Goal: Obtain resource: Download file/media

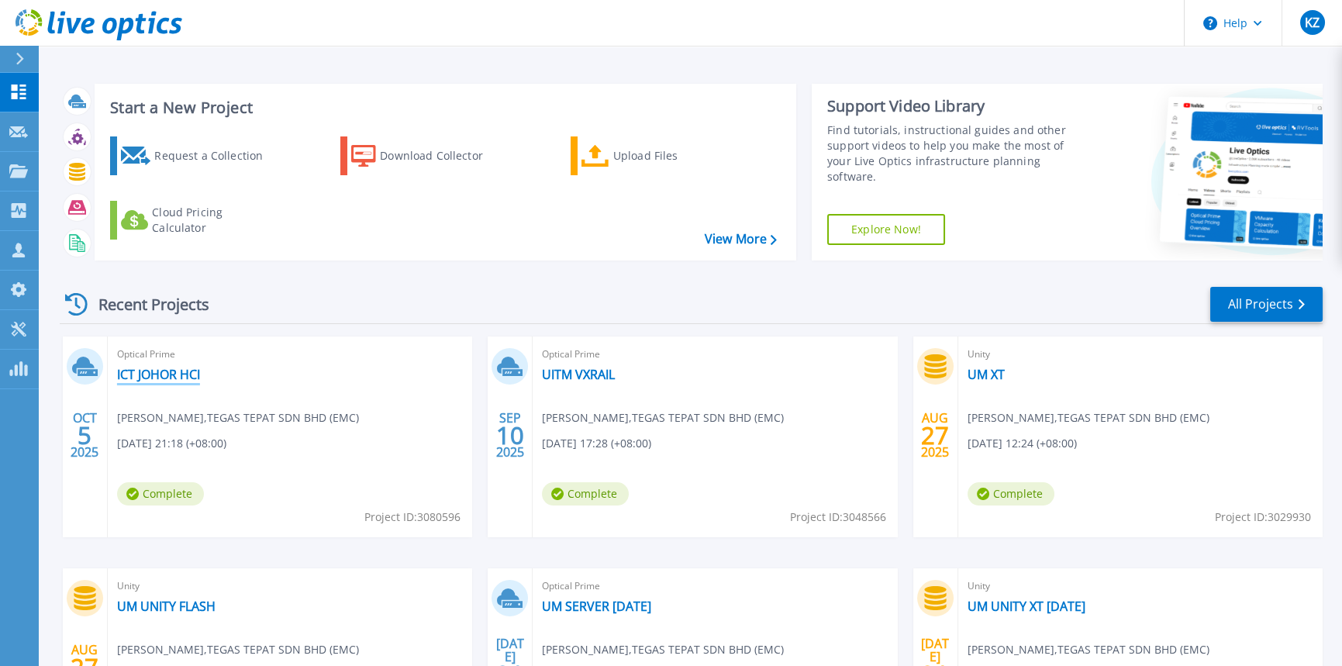
click at [157, 370] on link "ICT JOHOR HCI" at bounding box center [158, 375] width 83 height 16
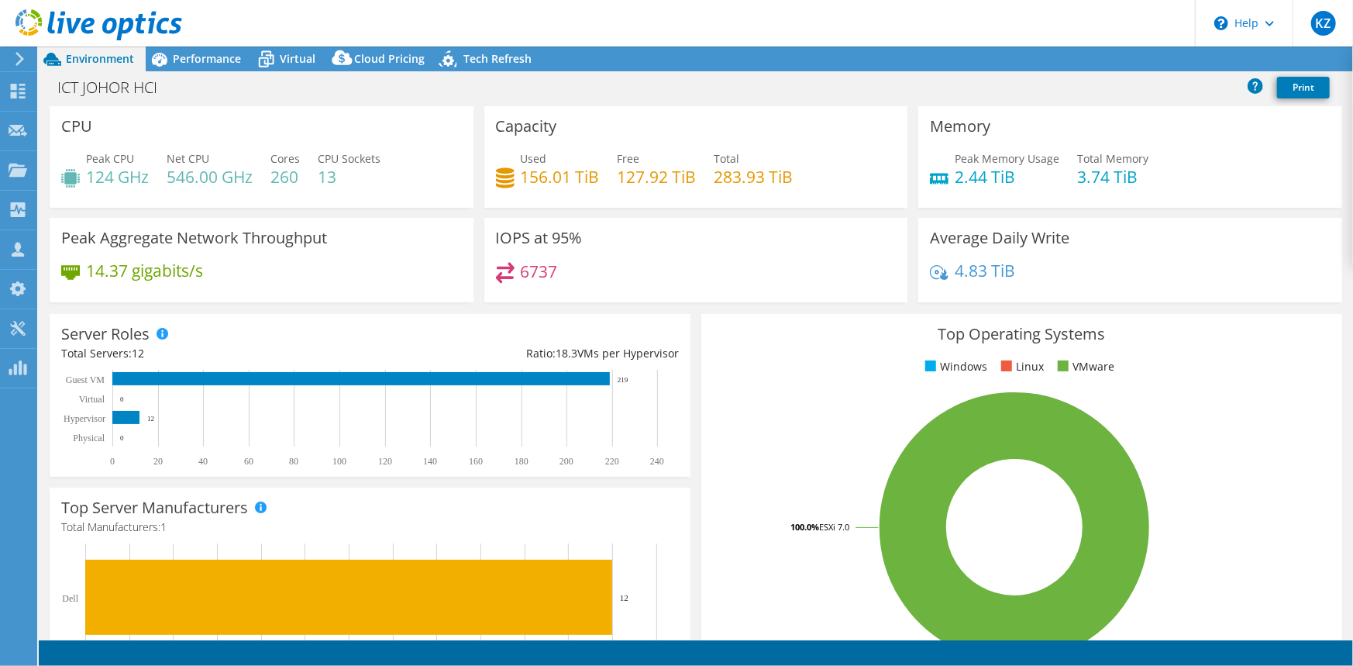
select select "USD"
click at [186, 60] on span "Performance" at bounding box center [207, 58] width 68 height 15
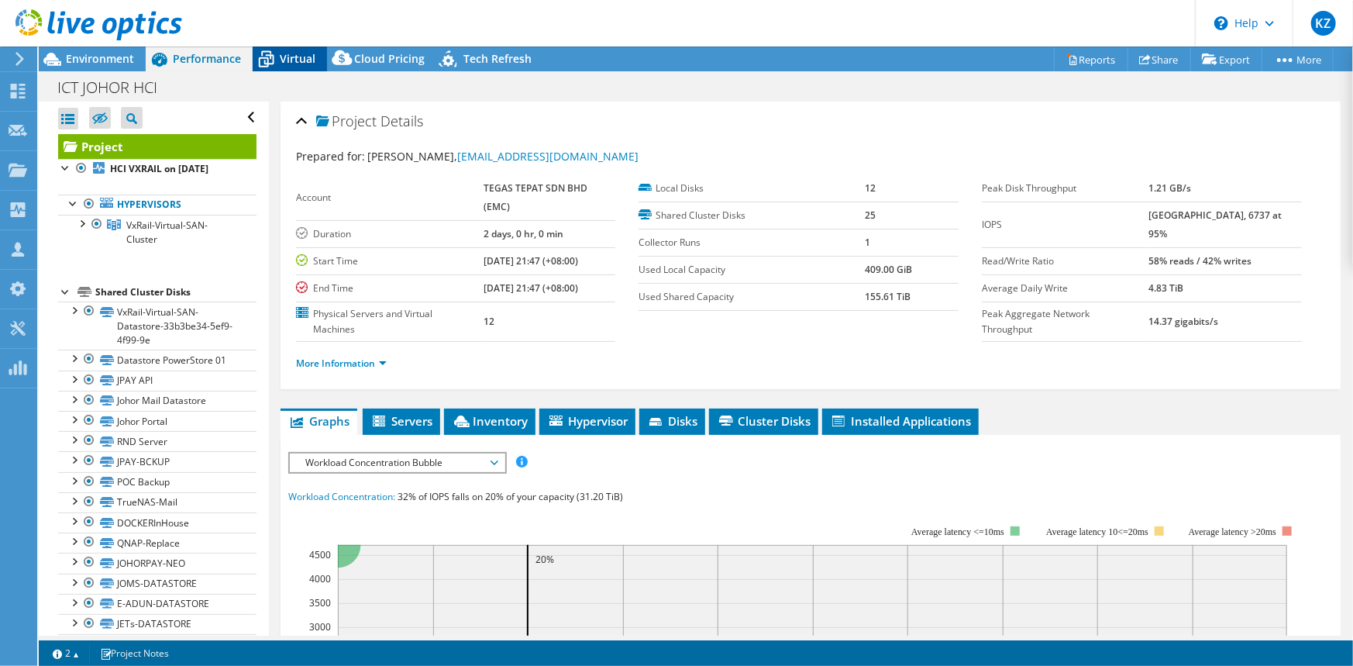
click at [285, 59] on span "Virtual" at bounding box center [298, 58] width 36 height 15
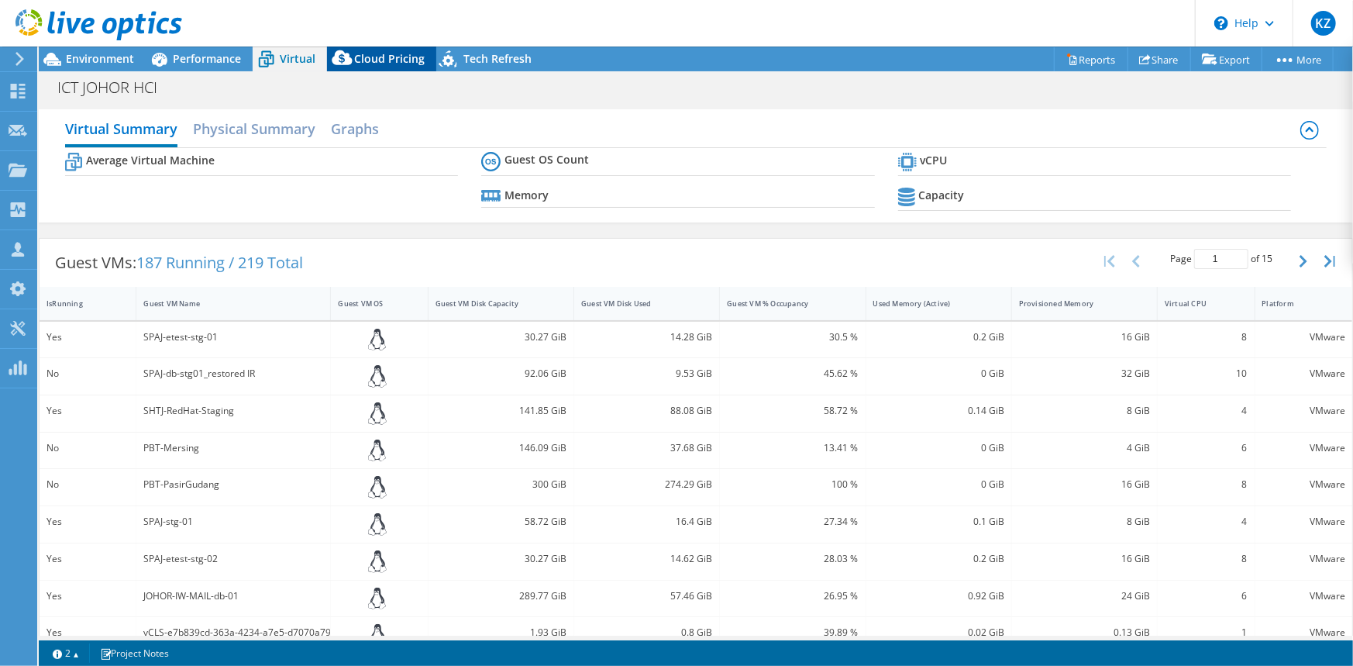
click at [379, 57] on span "Cloud Pricing" at bounding box center [389, 58] width 71 height 15
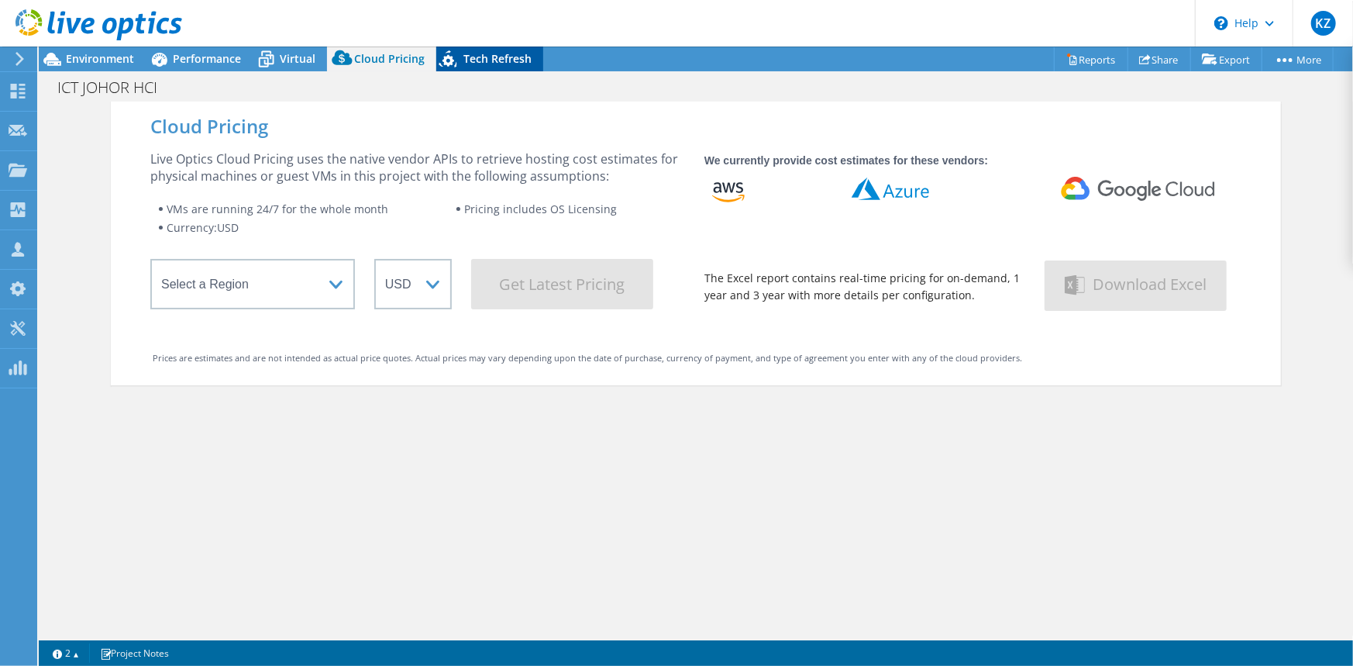
click at [479, 57] on span "Tech Refresh" at bounding box center [497, 58] width 68 height 15
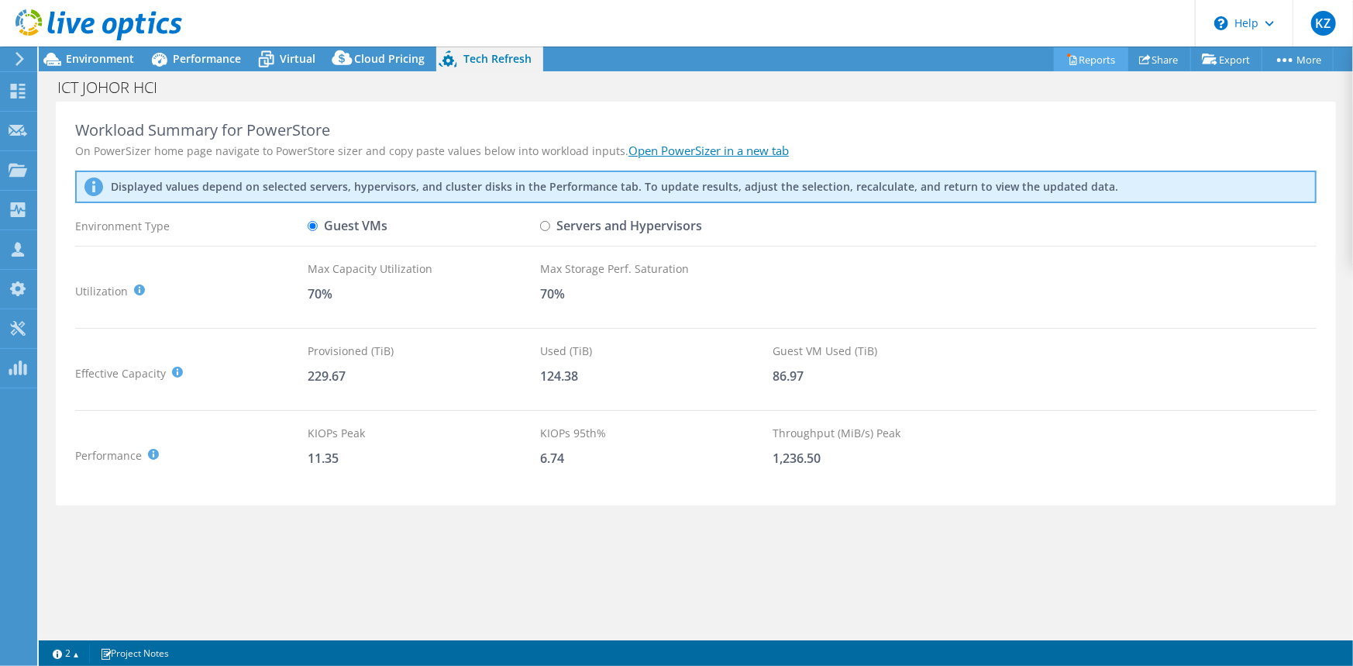
click at [1070, 60] on link "Reports" at bounding box center [1091, 59] width 74 height 24
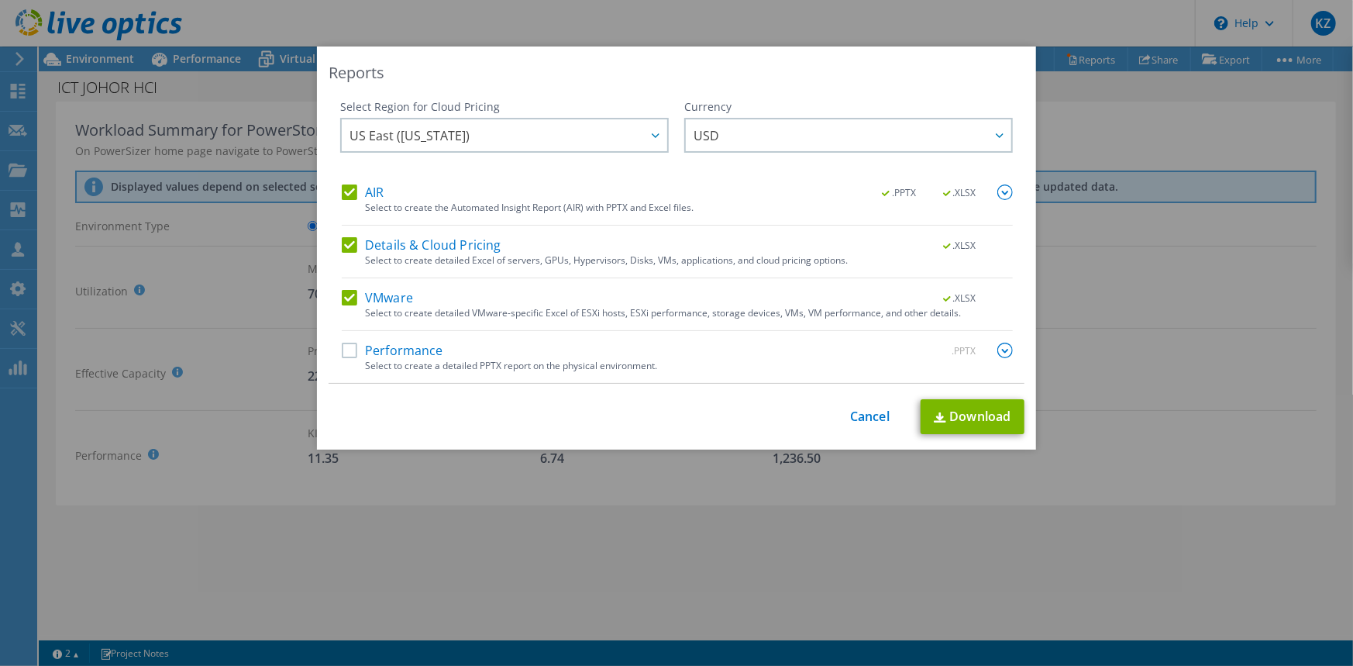
click at [999, 192] on img at bounding box center [1005, 192] width 16 height 16
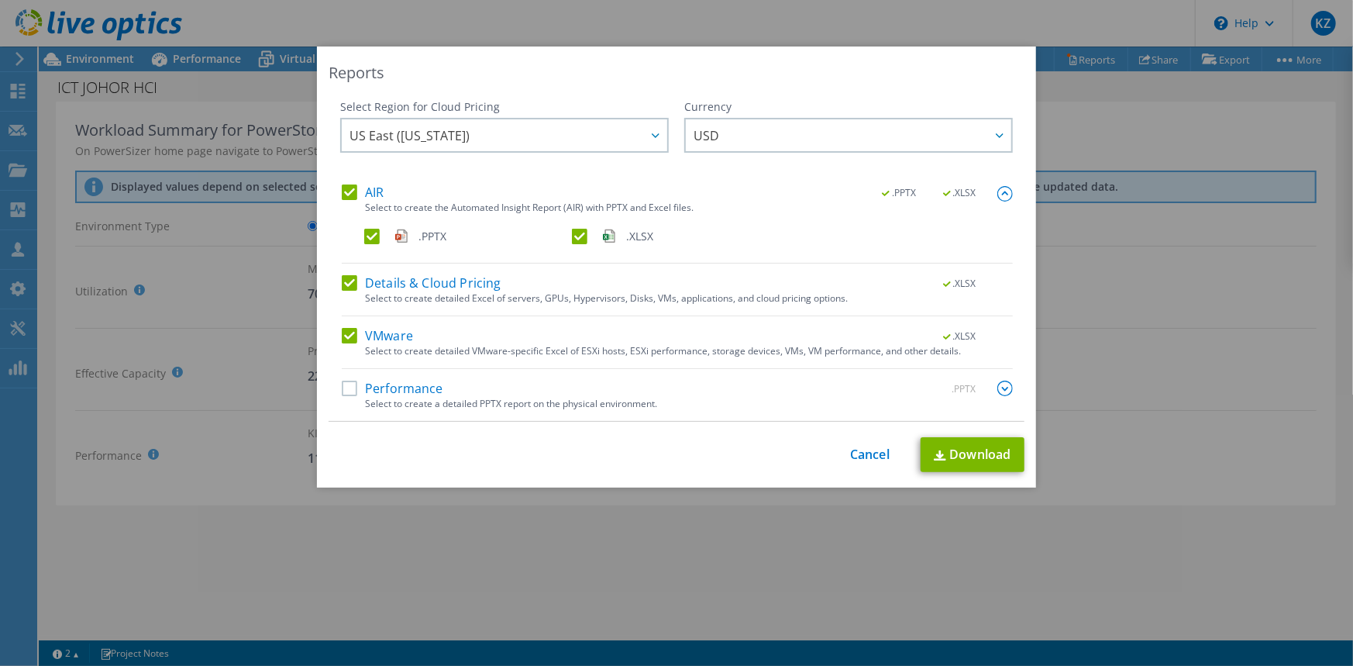
click at [343, 385] on label "Performance" at bounding box center [393, 389] width 102 height 16
click at [0, 0] on input "Performance" at bounding box center [0, 0] width 0 height 0
click at [529, 137] on span "US East (Virginia)" at bounding box center [509, 135] width 318 height 32
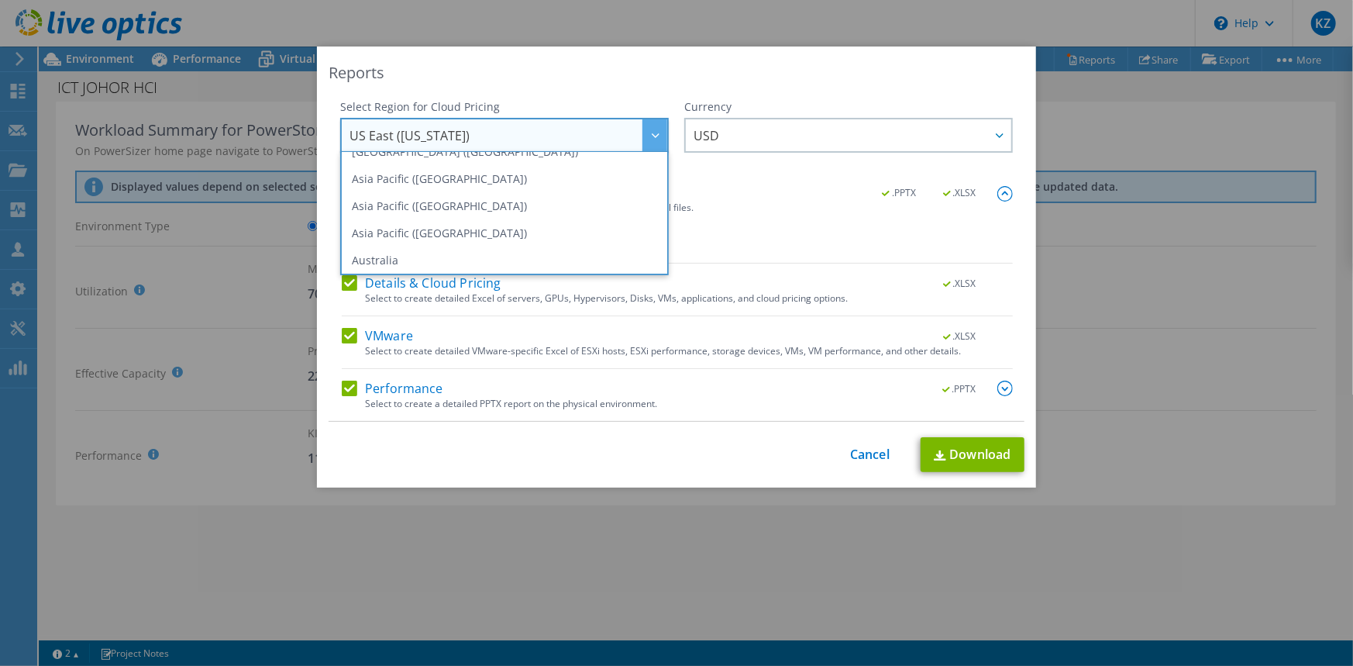
scroll to position [56, 0]
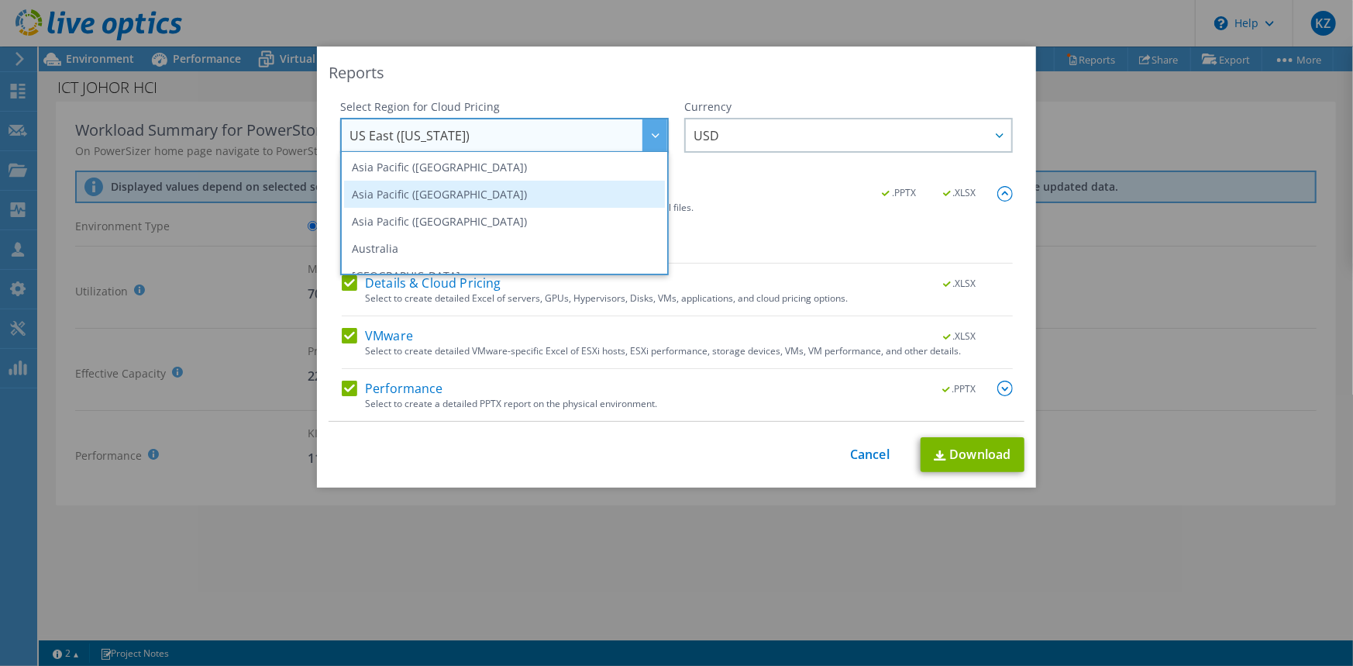
click at [463, 195] on li "Asia Pacific (Singapore)" at bounding box center [504, 194] width 321 height 27
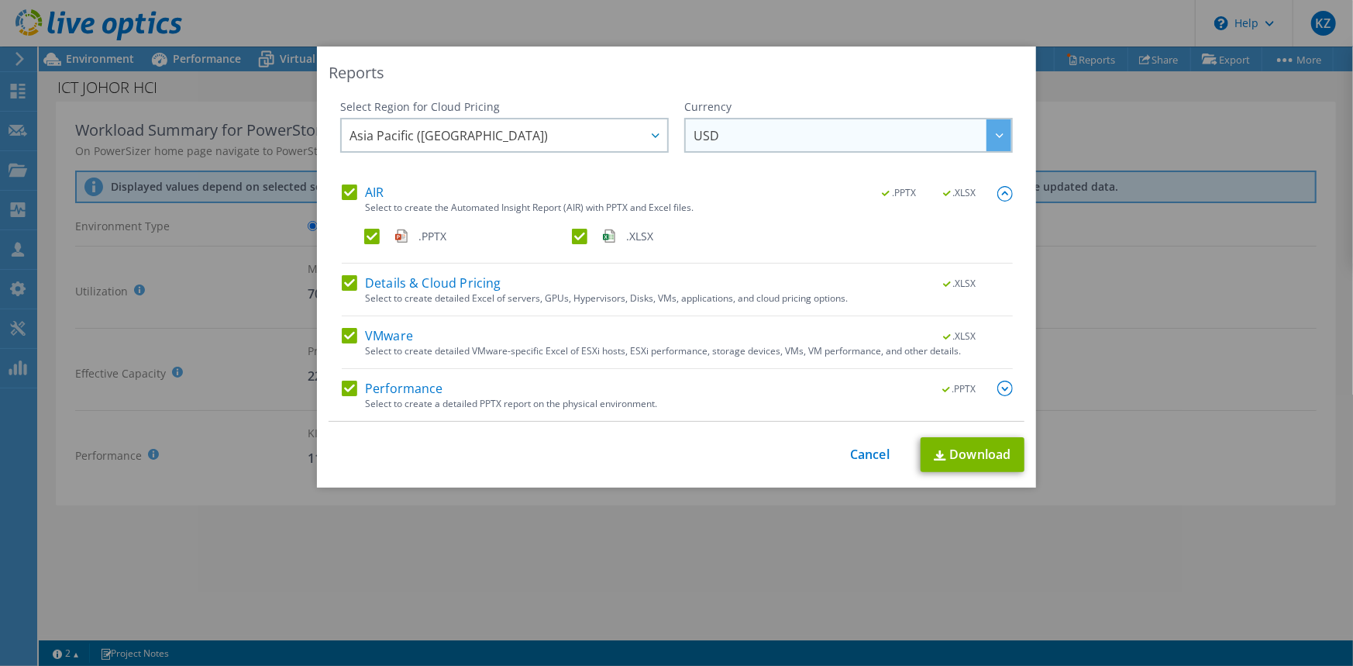
click at [776, 136] on span "USD" at bounding box center [853, 135] width 318 height 32
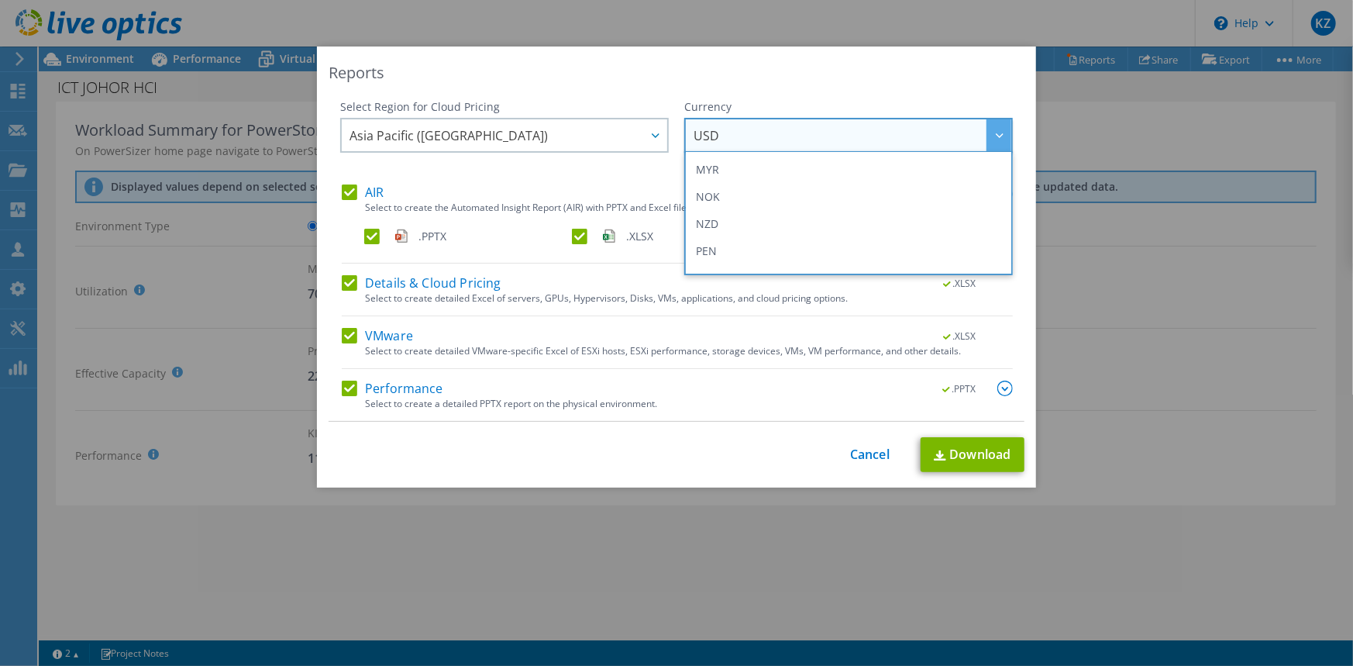
scroll to position [329, 0]
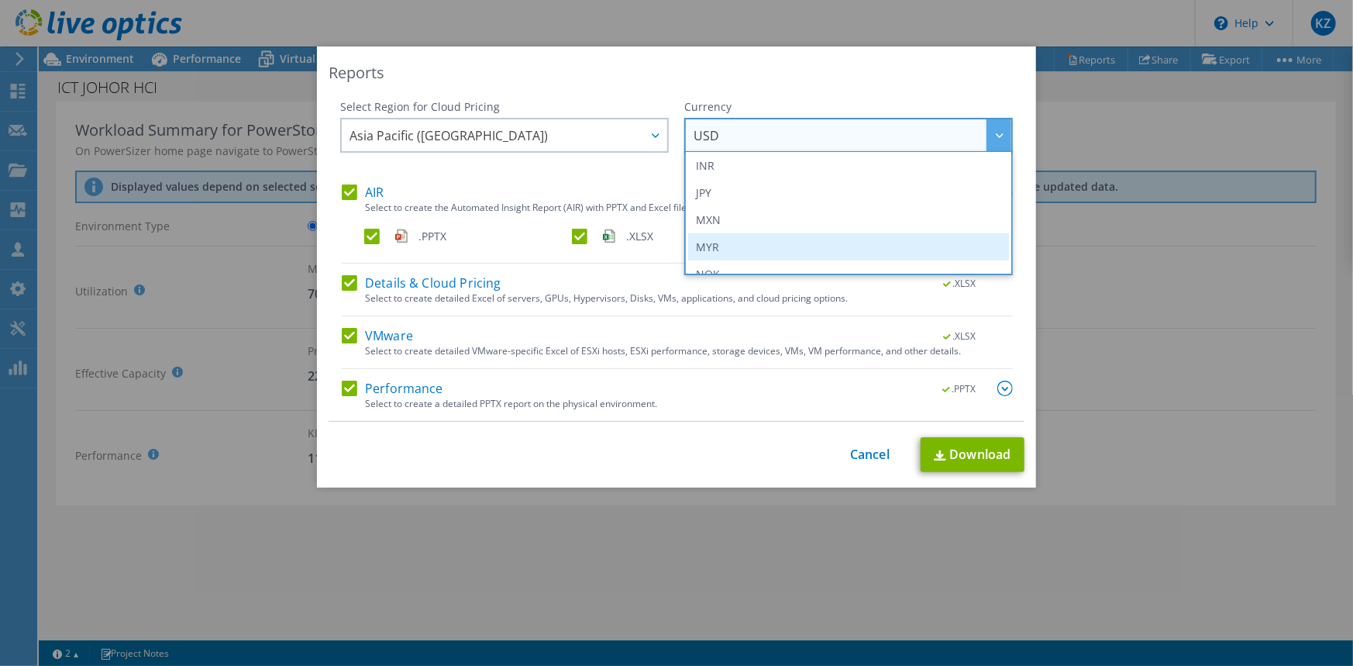
click at [718, 239] on li "MYR" at bounding box center [848, 246] width 321 height 27
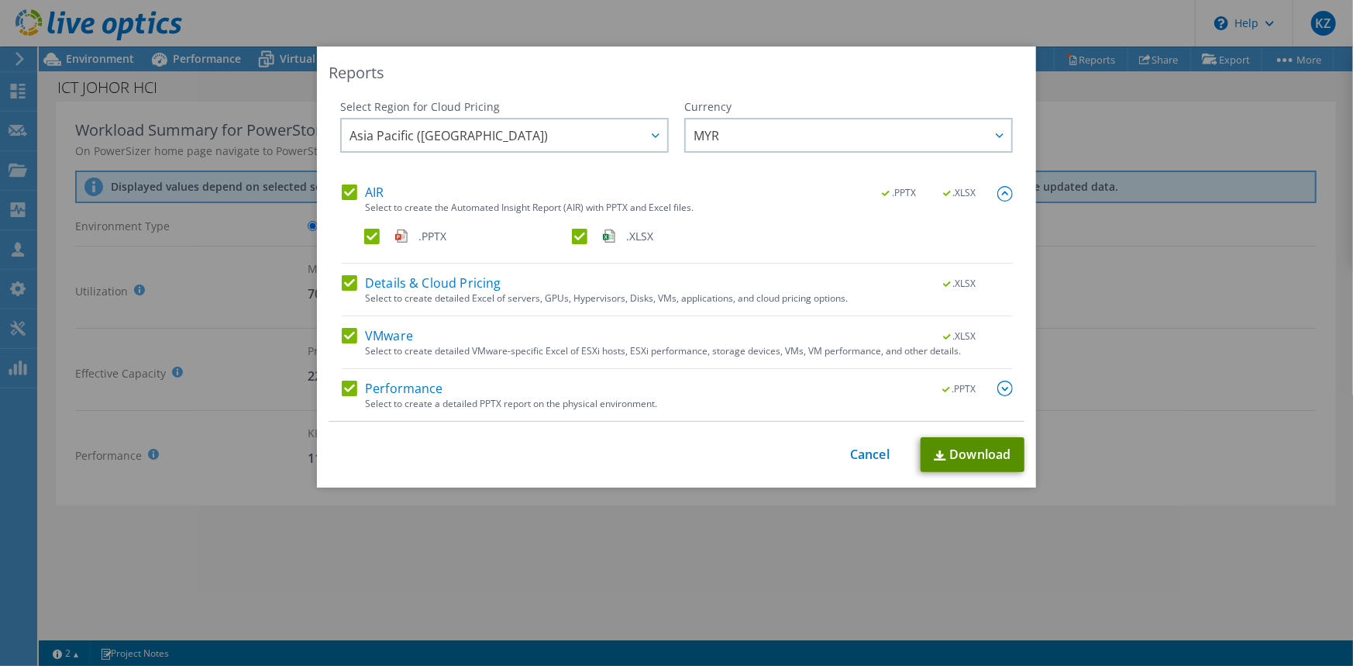
click at [969, 453] on link "Download" at bounding box center [973, 454] width 104 height 35
drag, startPoint x: 792, startPoint y: 583, endPoint x: 740, endPoint y: 597, distance: 53.8
click at [790, 583] on div "Reports Select Region for Cloud Pricing Asia Pacific (Hong Kong) Asia Pacific (…" at bounding box center [676, 333] width 1353 height 573
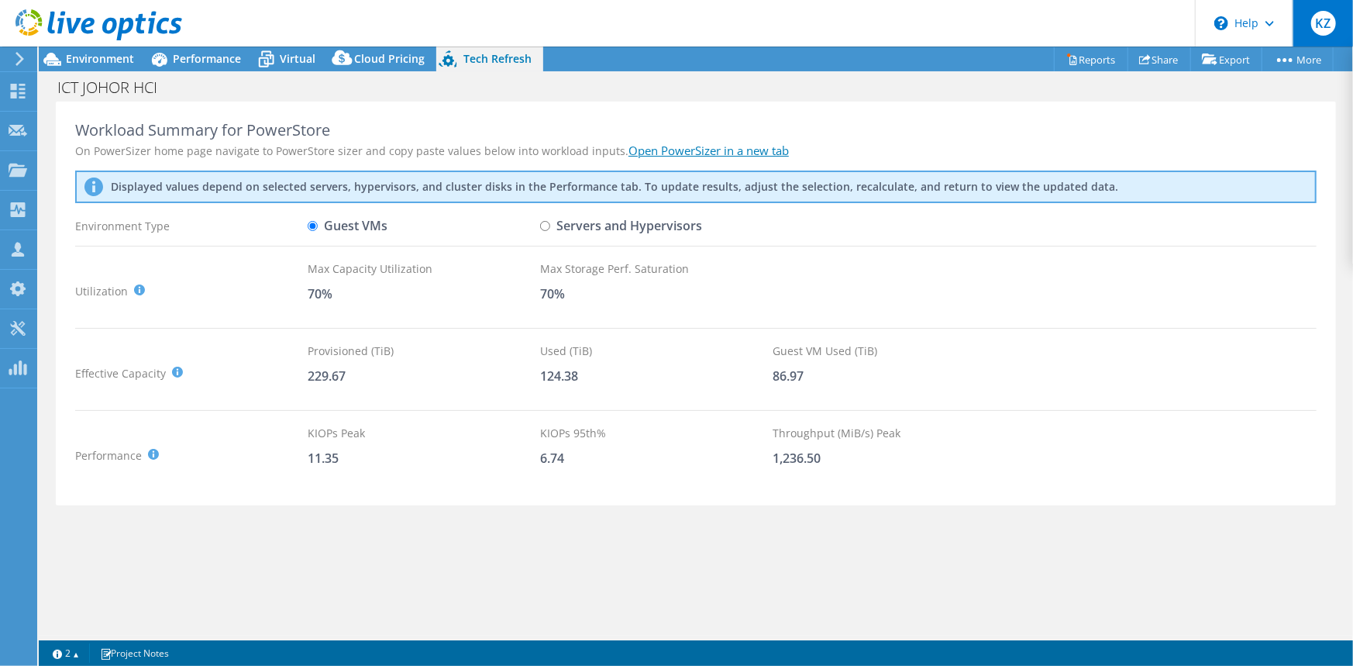
click at [1321, 26] on span "KZ" at bounding box center [1323, 23] width 25 height 25
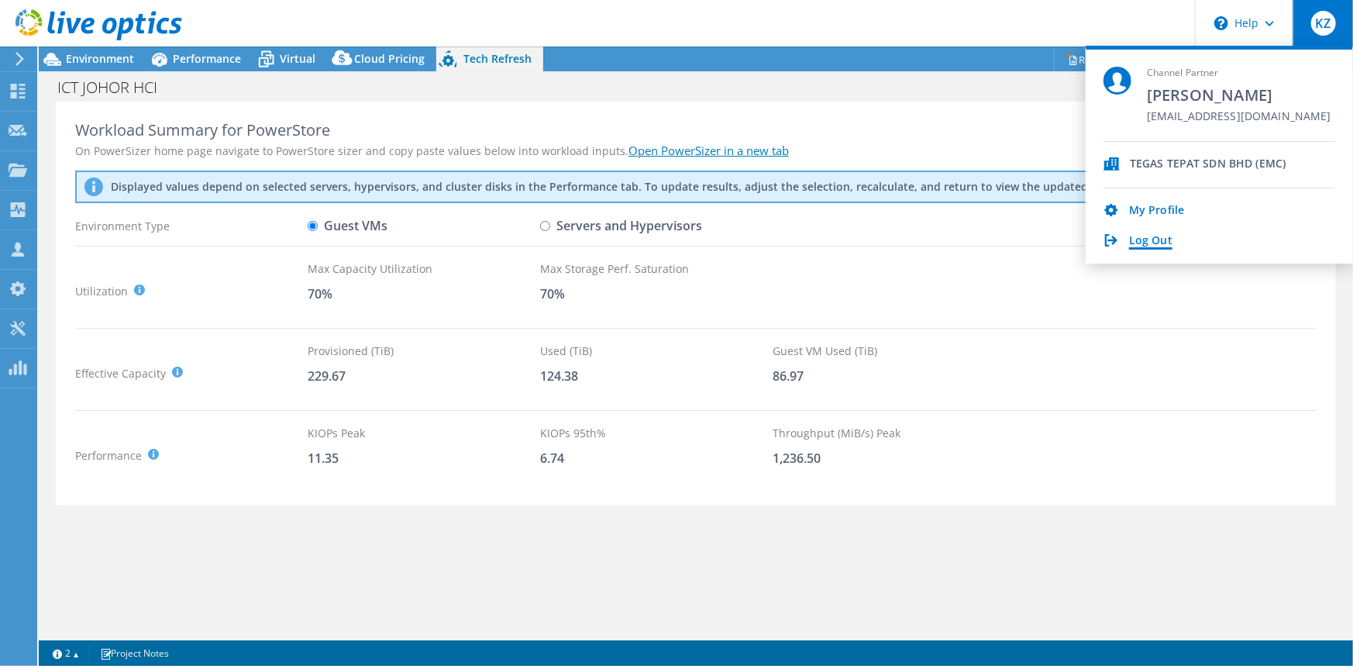
click at [1146, 241] on link "Log Out" at bounding box center [1150, 241] width 43 height 15
